Goal: Task Accomplishment & Management: Manage account settings

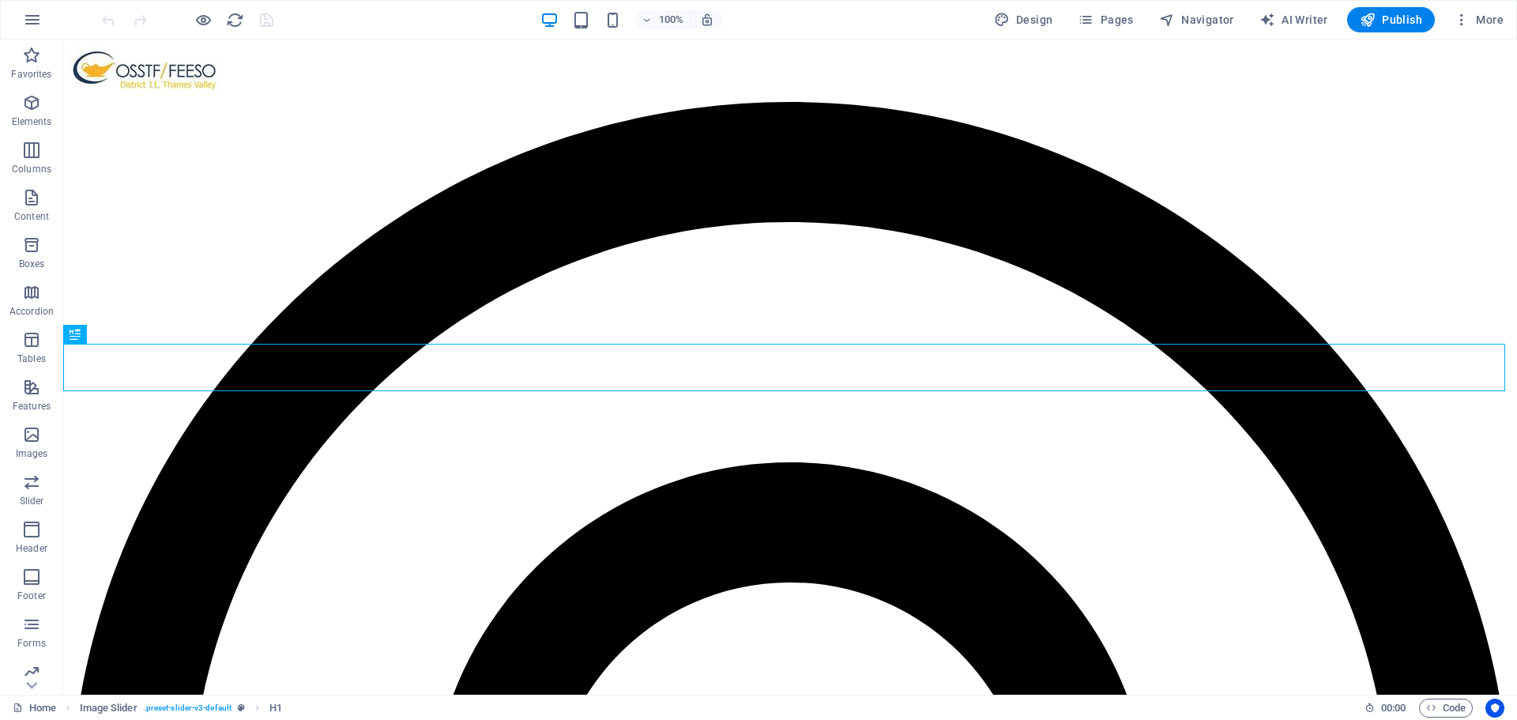
scroll to position [379, 0]
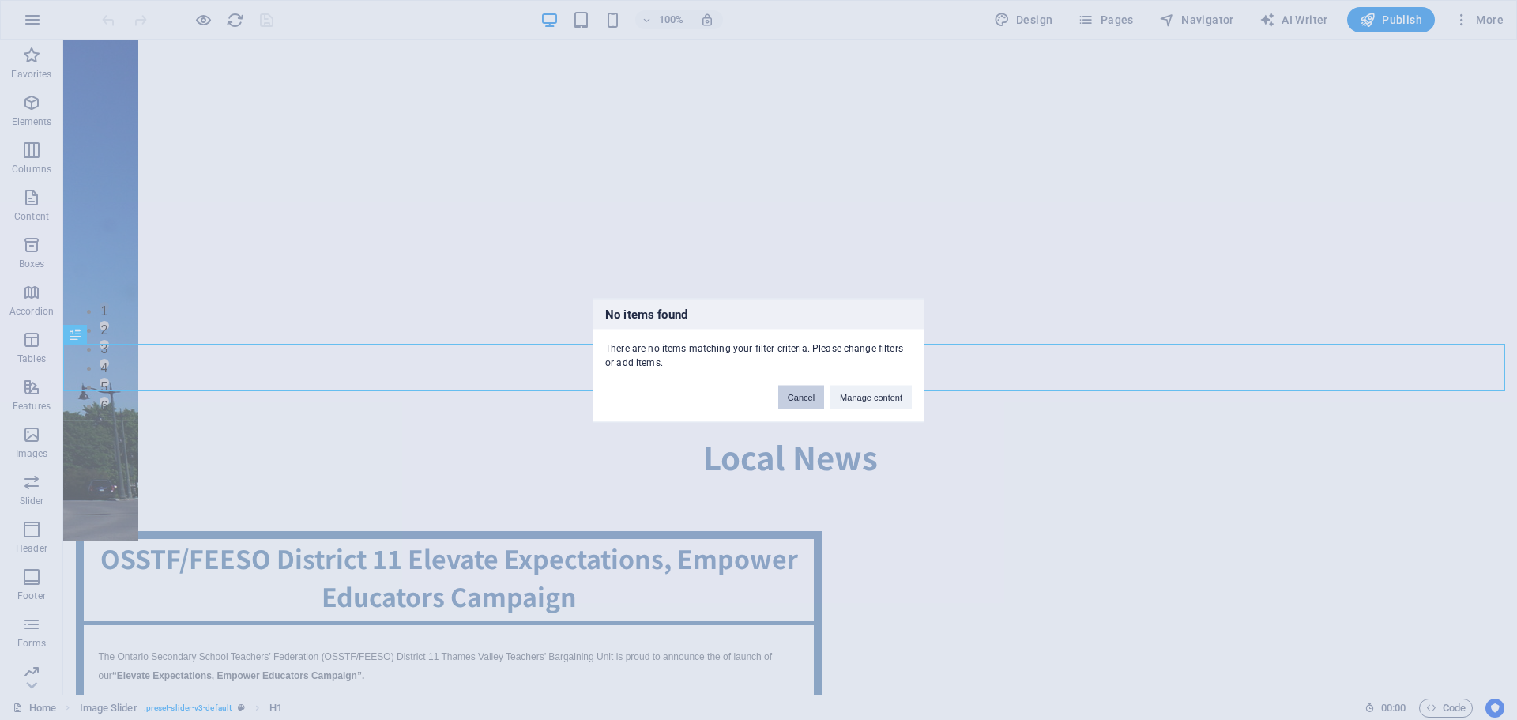
click at [795, 397] on button "Cancel" at bounding box center [801, 397] width 46 height 24
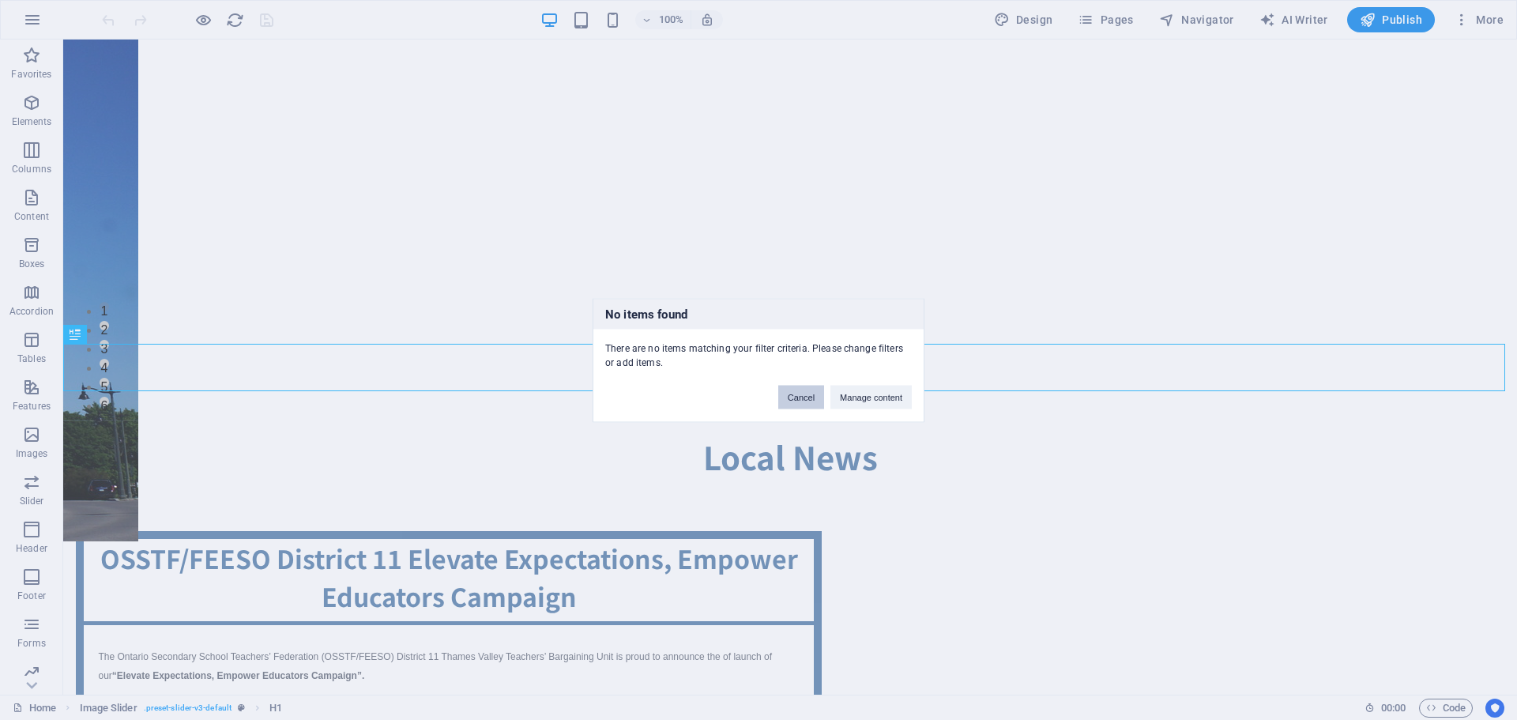
click at [795, 397] on button "Cancel" at bounding box center [801, 397] width 46 height 24
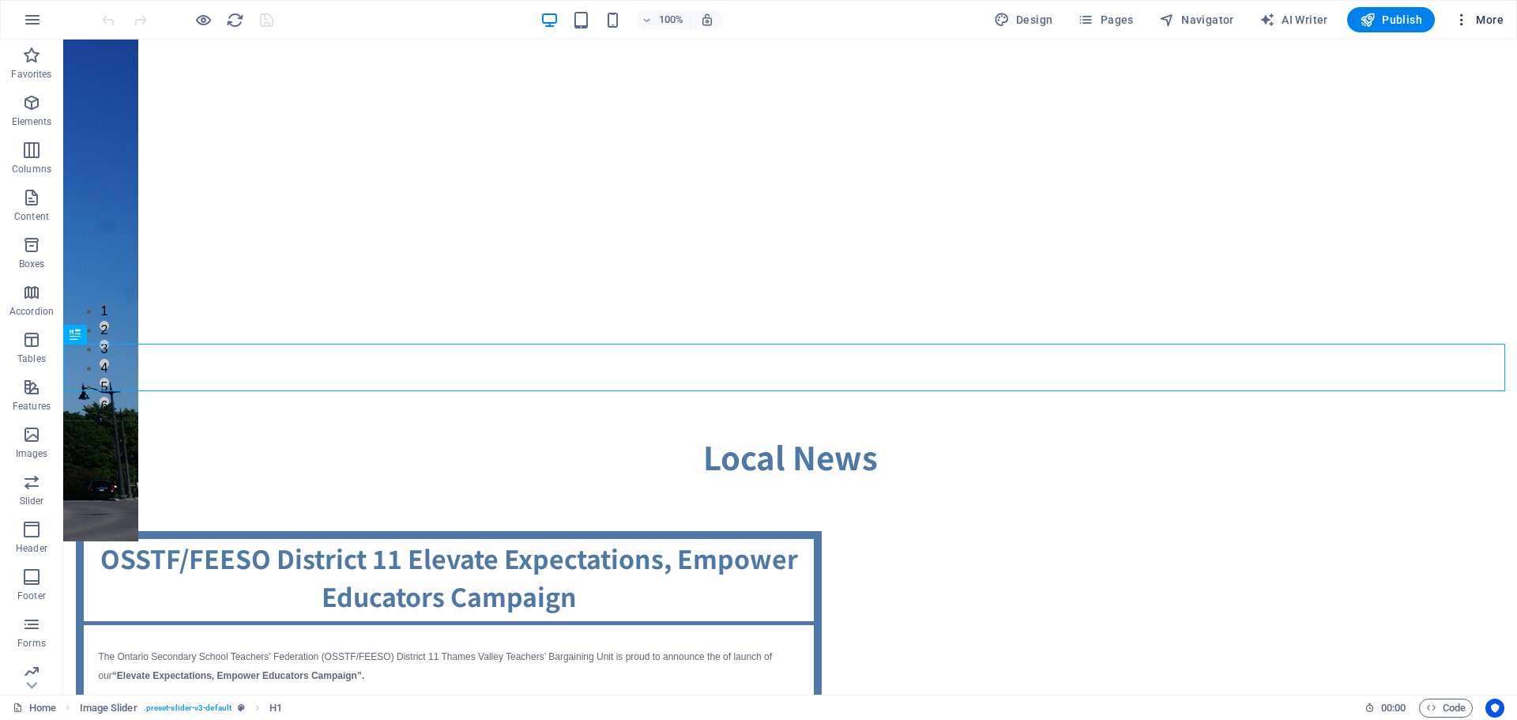
click at [1490, 12] on span "More" at bounding box center [1479, 20] width 50 height 16
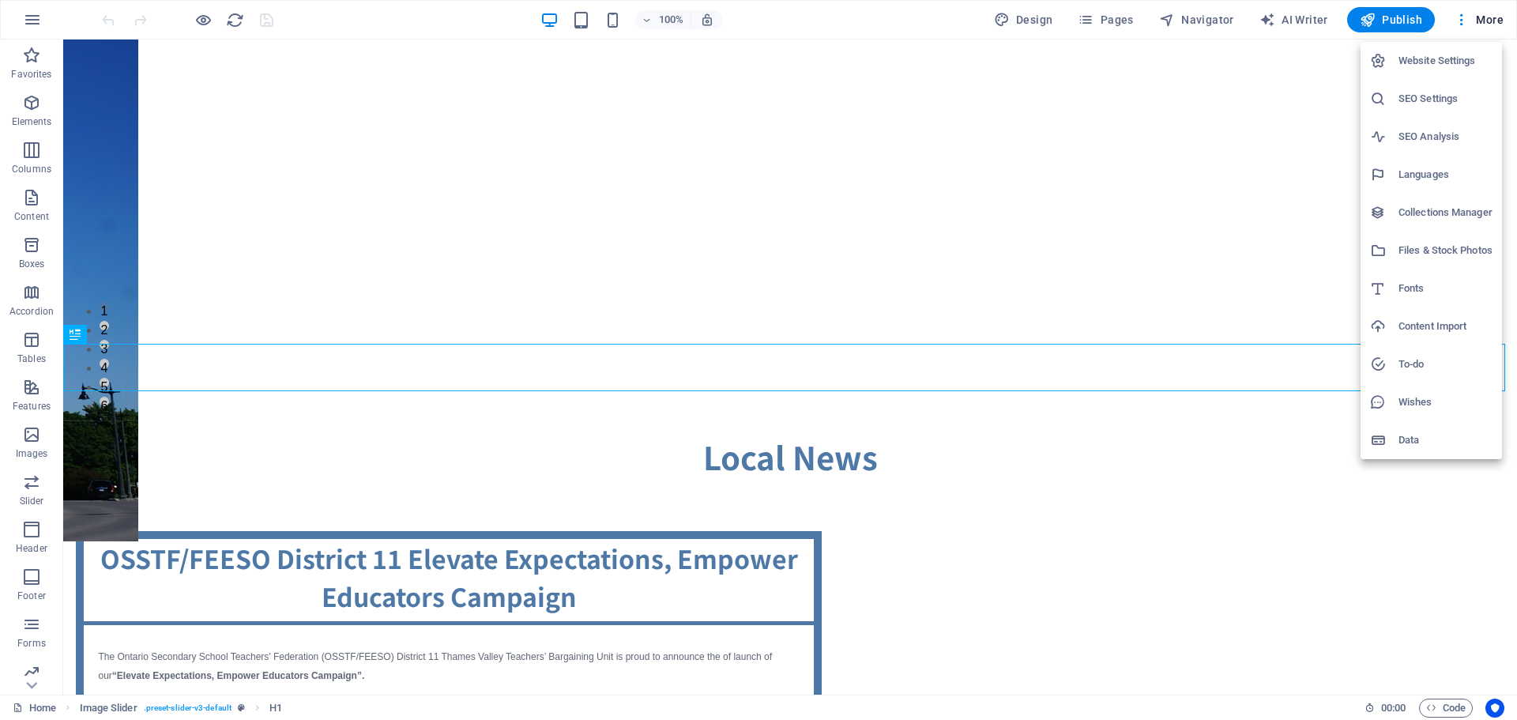
click at [1440, 219] on h6 "Collections Manager" at bounding box center [1446, 212] width 94 height 19
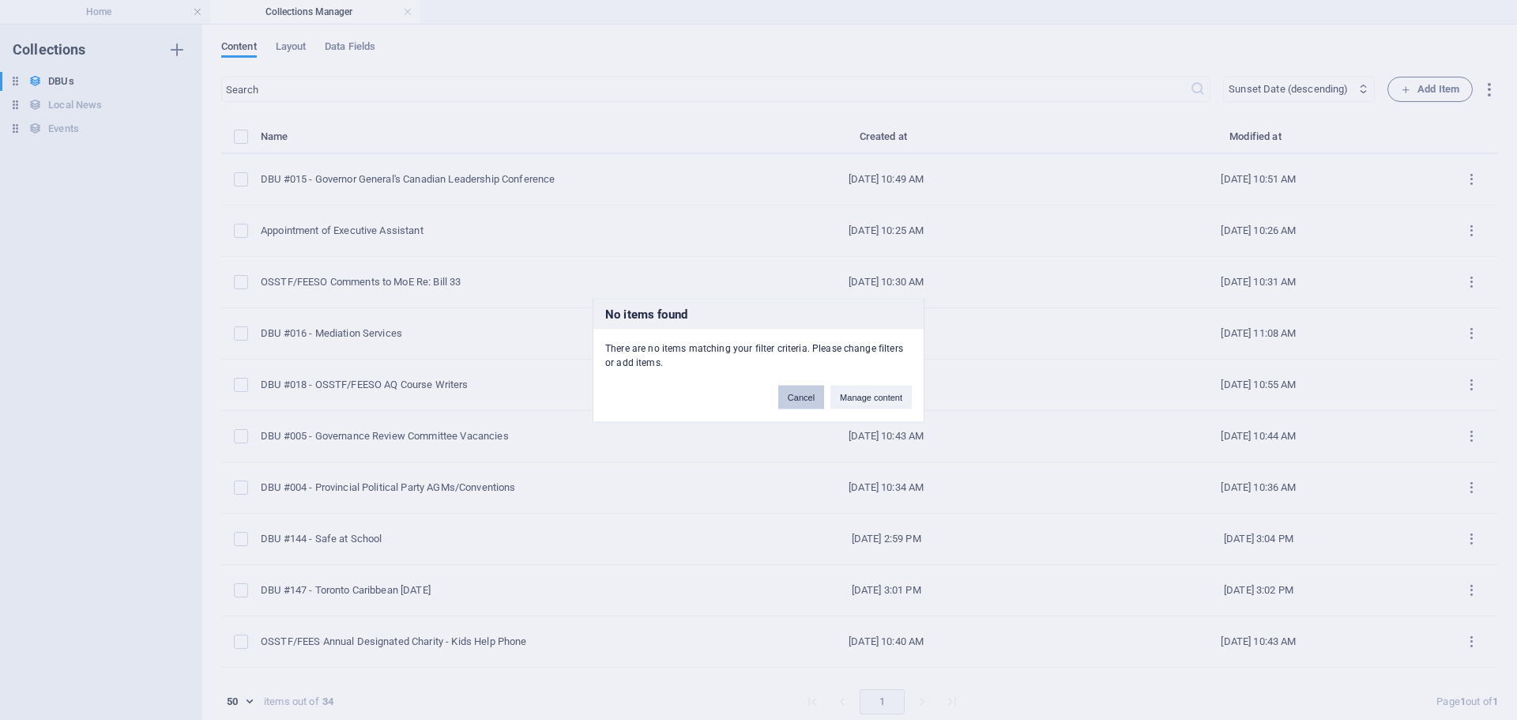
click at [818, 406] on button "Cancel" at bounding box center [801, 397] width 46 height 24
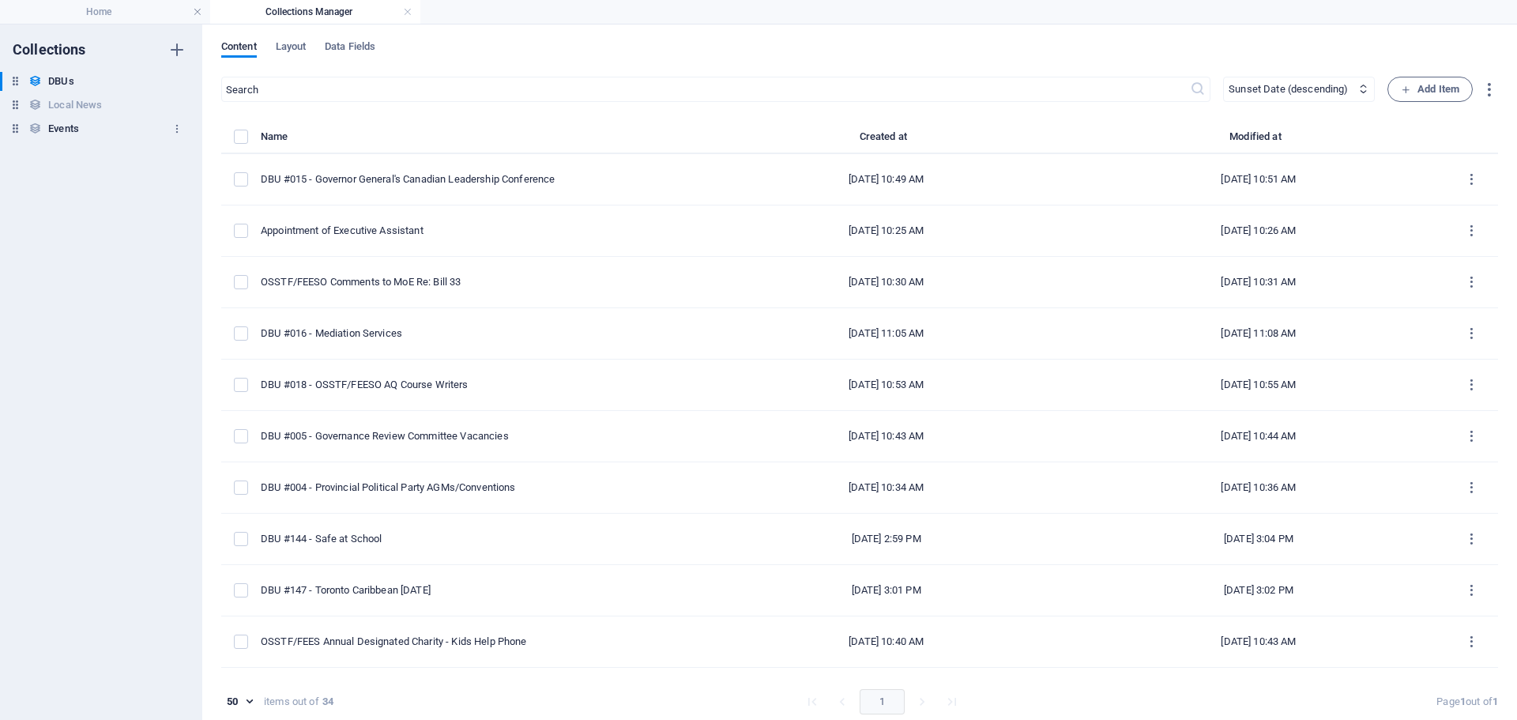
click at [50, 128] on h6 "Events" at bounding box center [63, 128] width 31 height 19
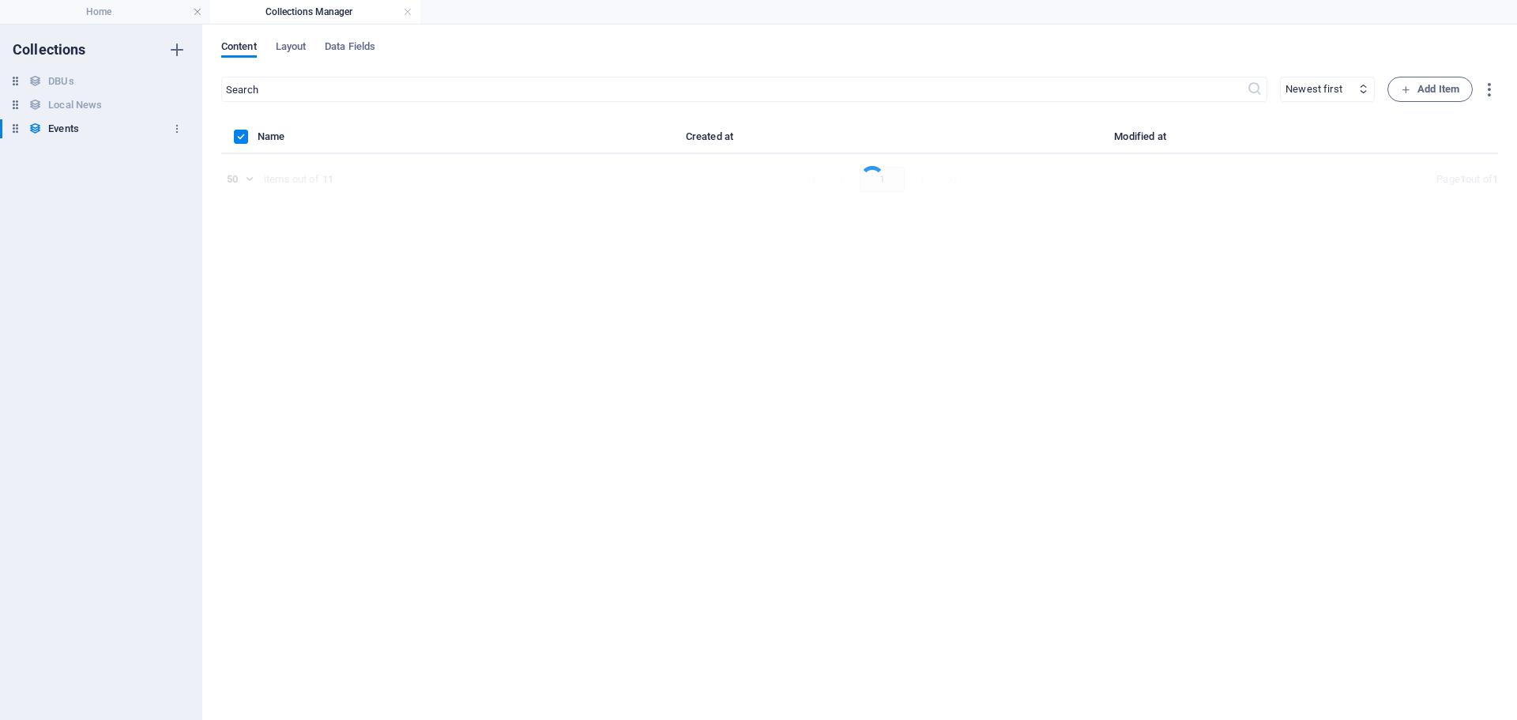
select select "columns.meeting-date_ASC"
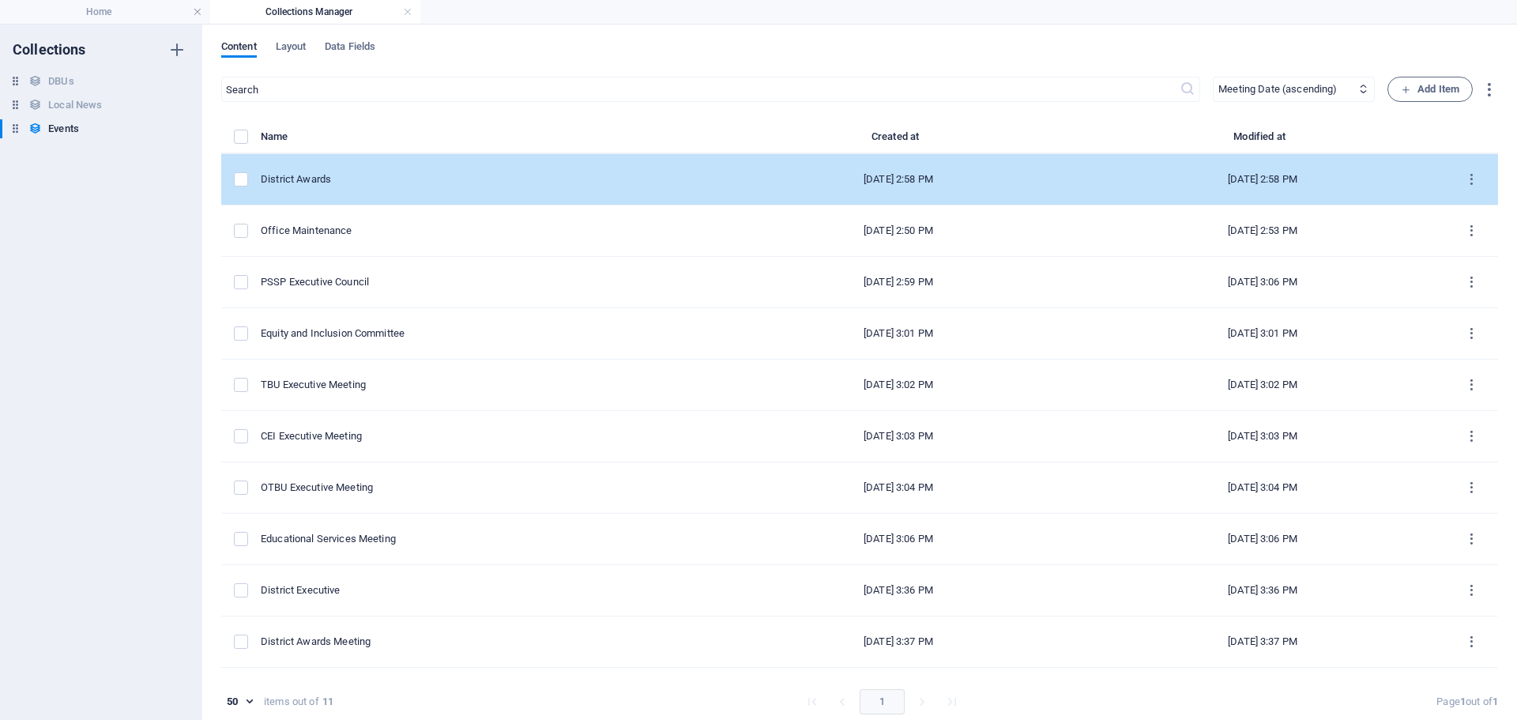
click at [653, 180] on div "District Awards" at bounding box center [482, 179] width 443 height 14
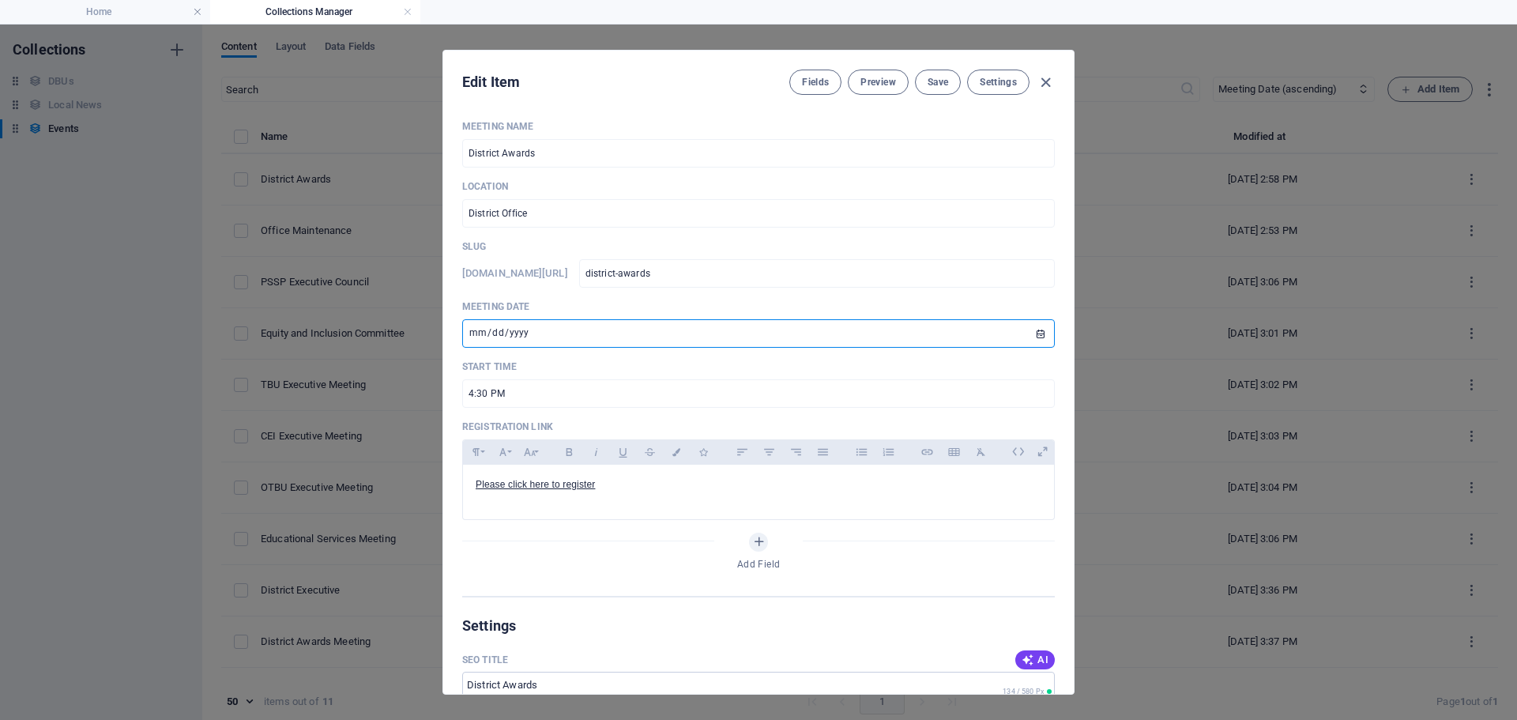
click at [1034, 331] on input "[DATE]" at bounding box center [758, 333] width 593 height 28
click at [941, 79] on span "Save" at bounding box center [938, 82] width 21 height 13
click at [1045, 74] on icon "button" at bounding box center [1046, 82] width 18 height 18
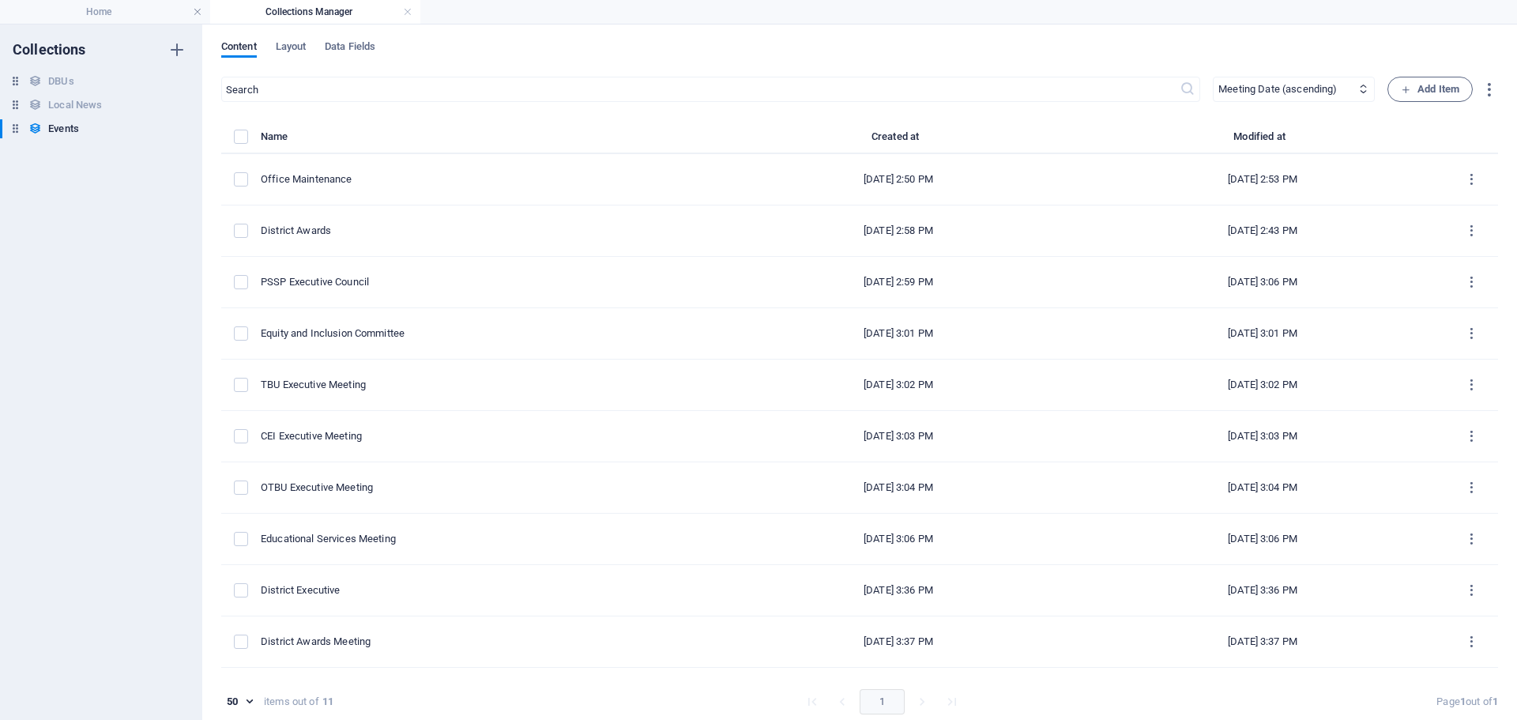
type input "[DATE]"
type input "district-awards"
